Goal: Information Seeking & Learning: Learn about a topic

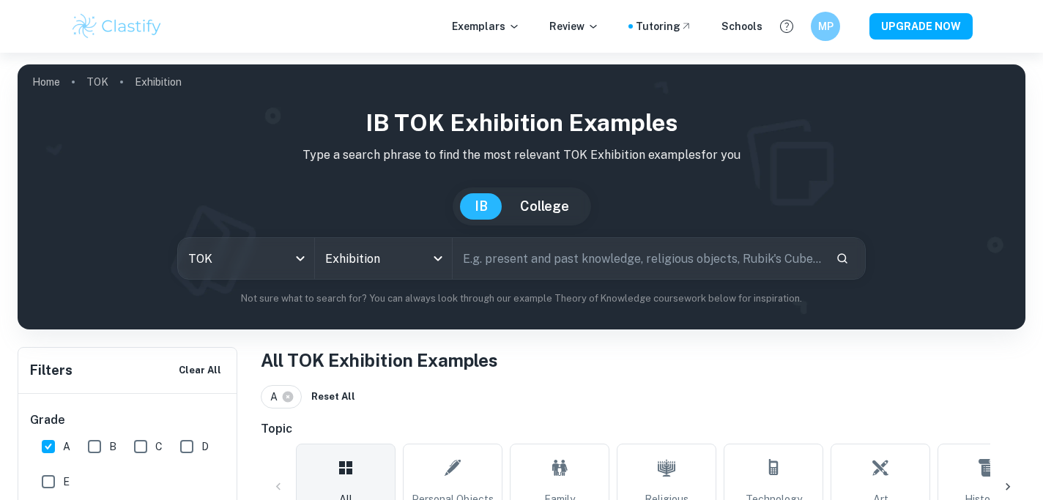
scroll to position [1557, 0]
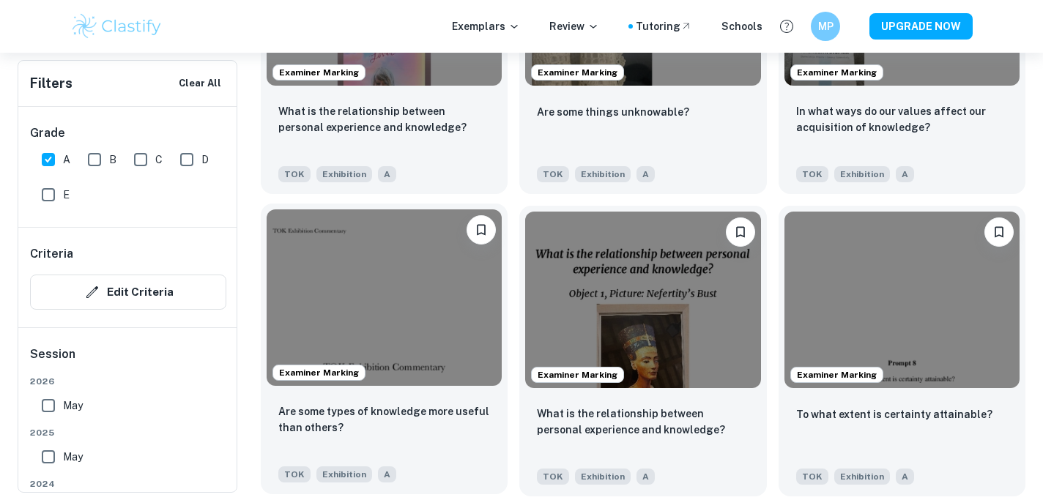
click at [385, 384] on img at bounding box center [384, 297] width 235 height 176
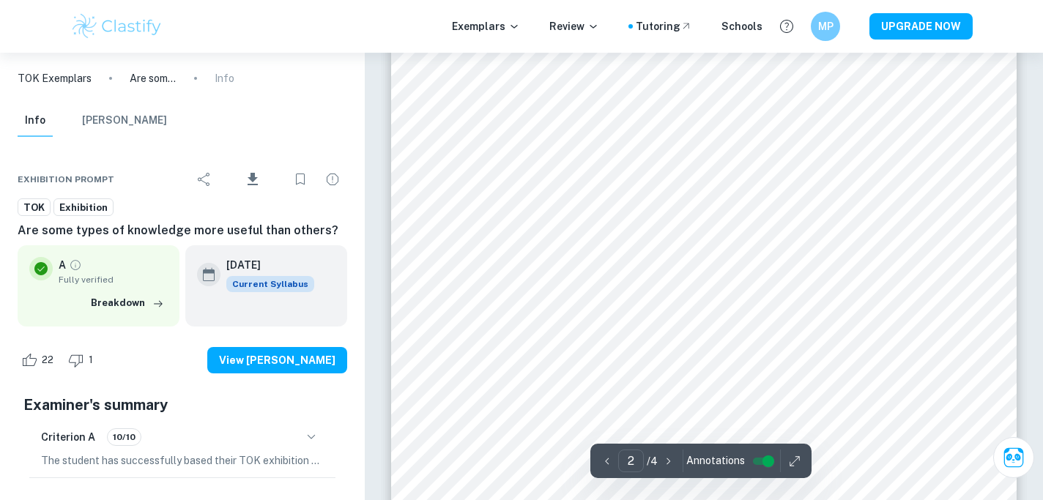
scroll to position [1346, 0]
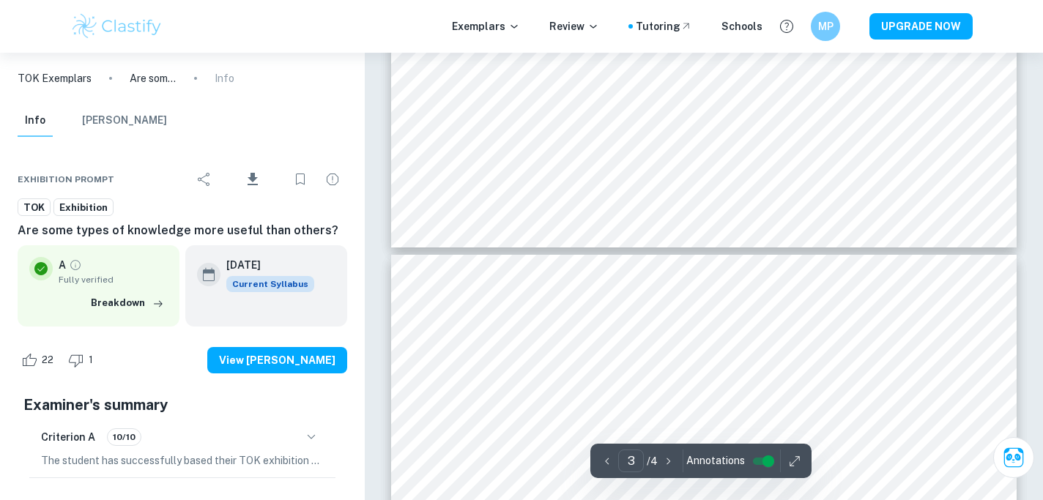
type input "4"
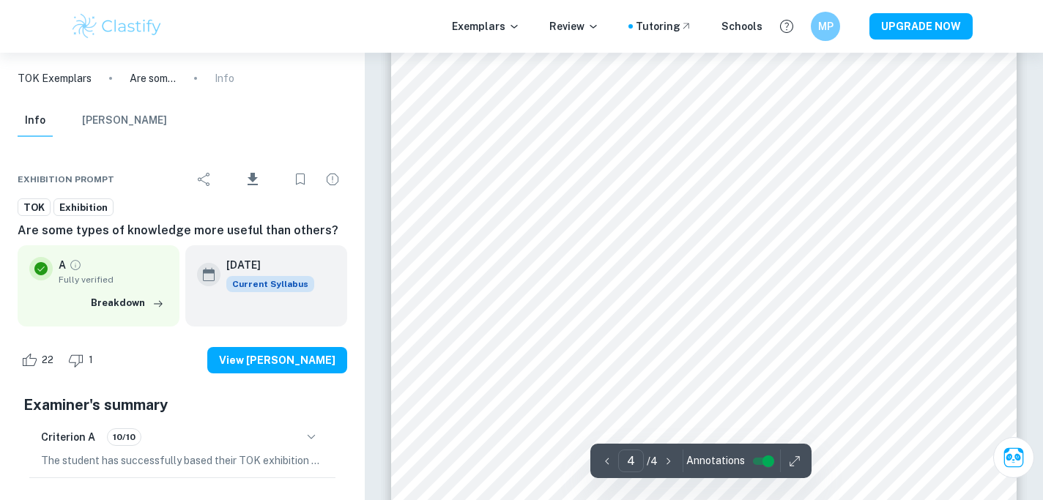
scroll to position [3256, 0]
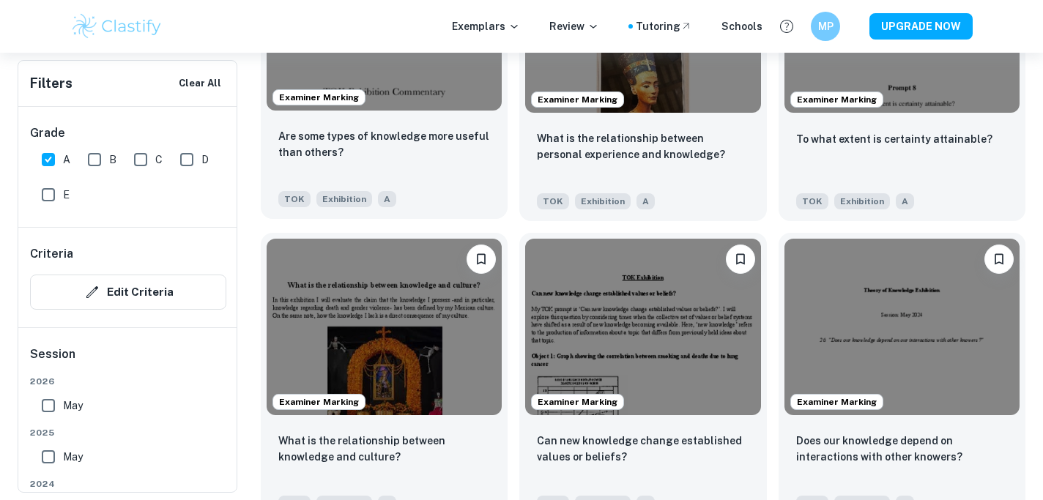
scroll to position [1859, 0]
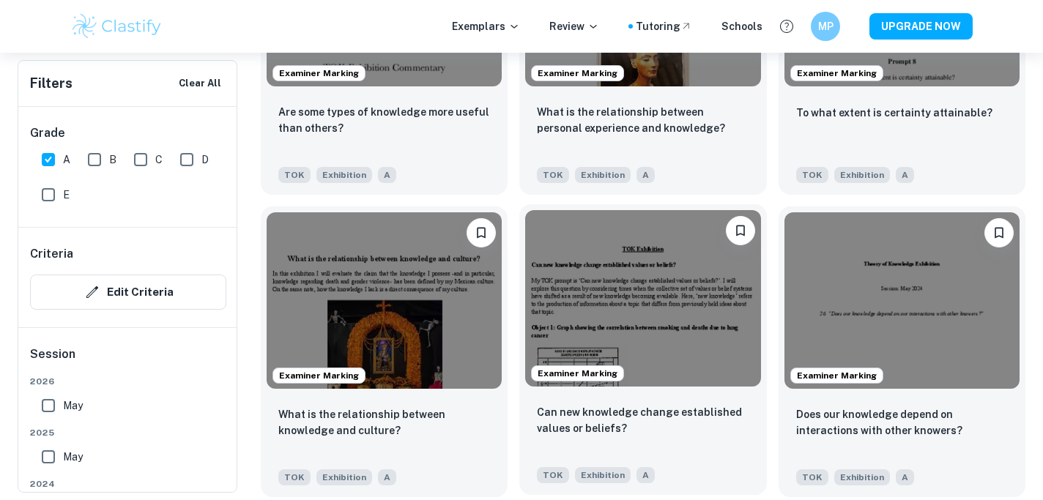
click at [540, 288] on img at bounding box center [642, 298] width 235 height 176
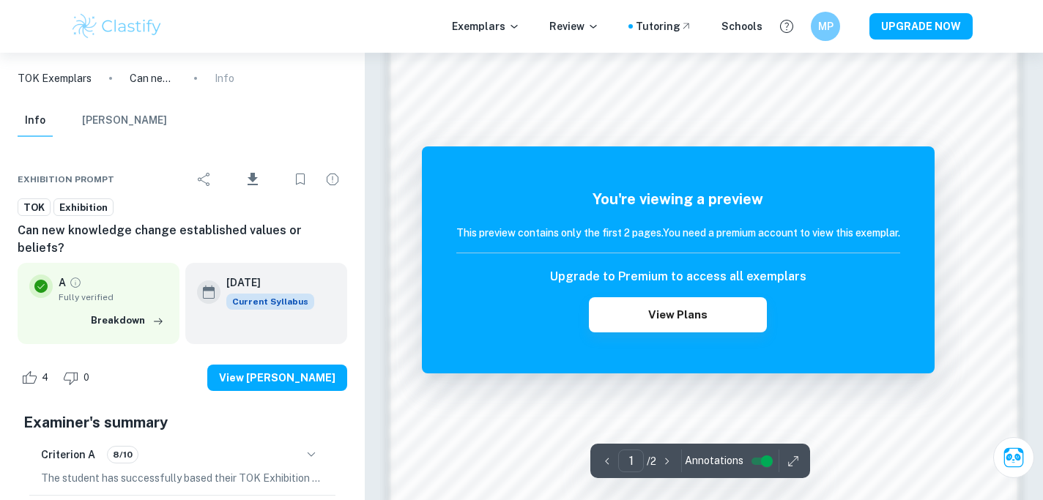
scroll to position [1149, 0]
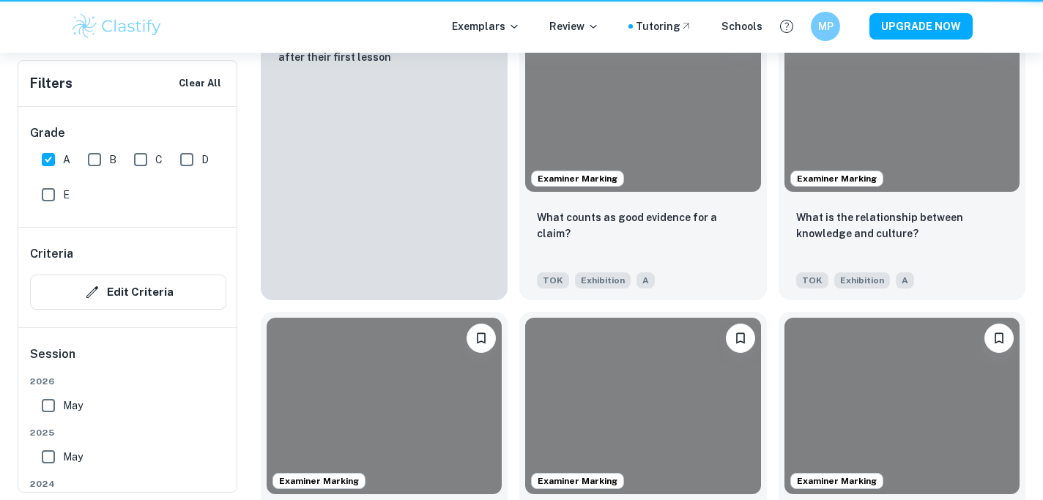
scroll to position [1859, 0]
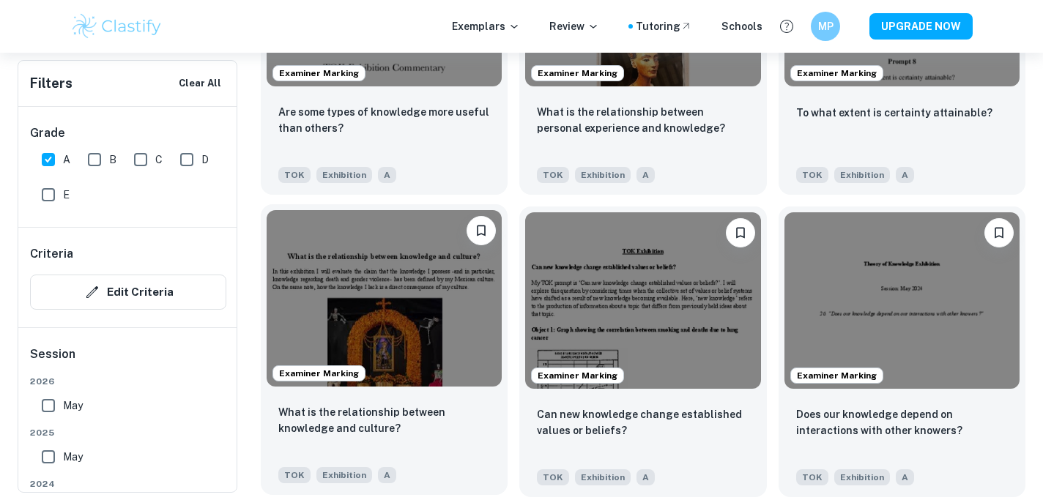
click at [406, 316] on img at bounding box center [384, 298] width 235 height 176
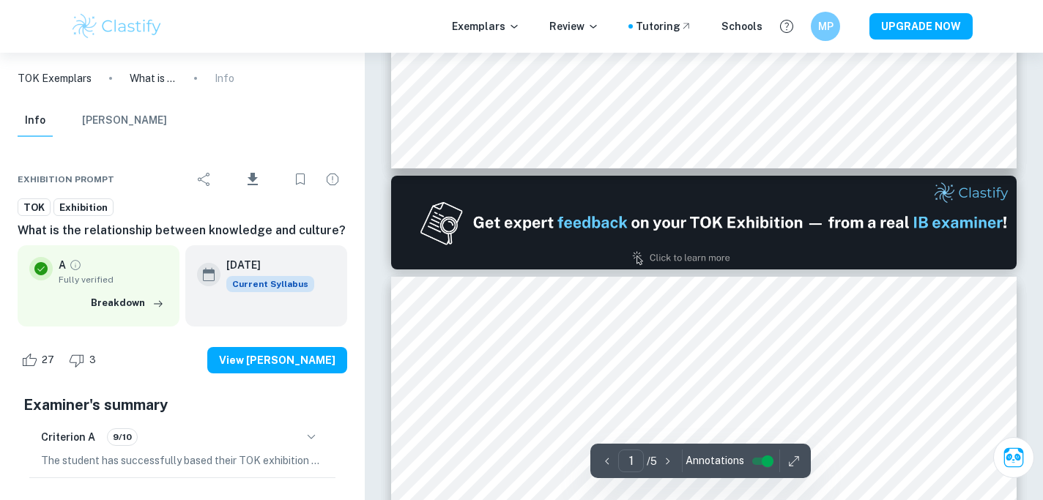
type input "2"
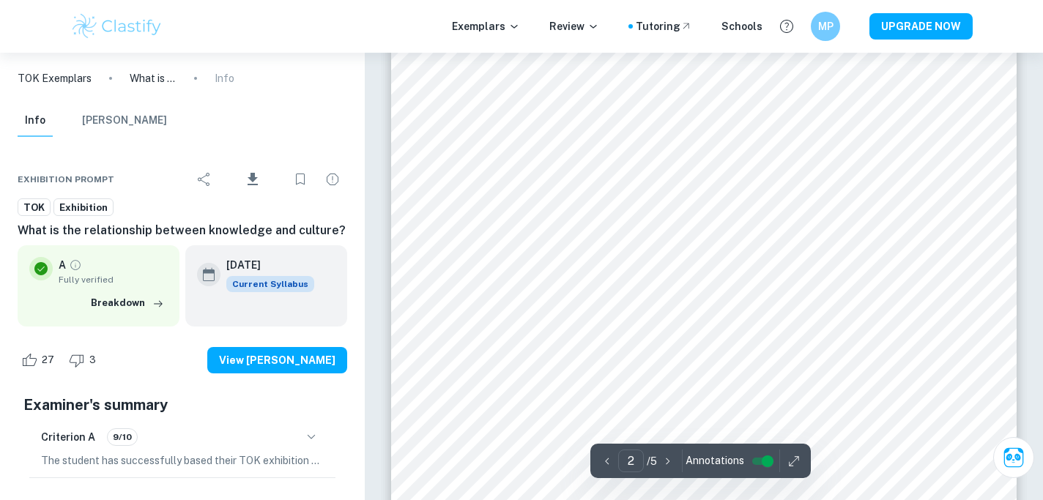
scroll to position [1221, 0]
